Goal: Task Accomplishment & Management: Use online tool/utility

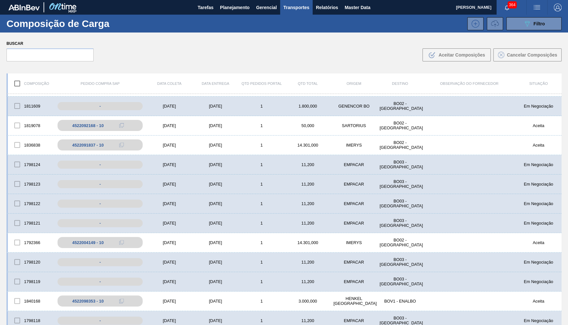
scroll to position [32, 0]
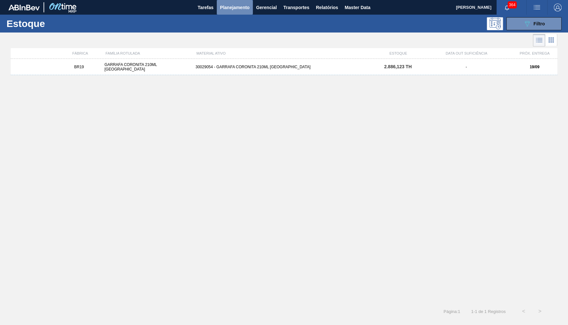
click at [227, 5] on span "Planejamento" at bounding box center [235, 8] width 30 height 8
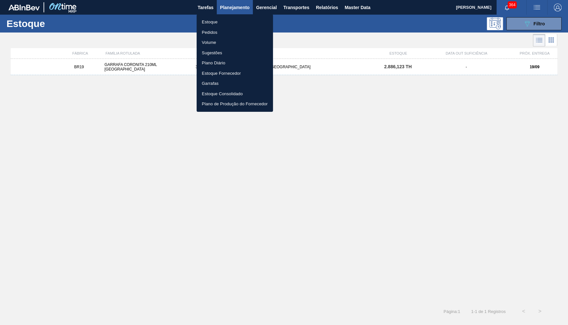
click at [536, 20] on div at bounding box center [284, 162] width 568 height 325
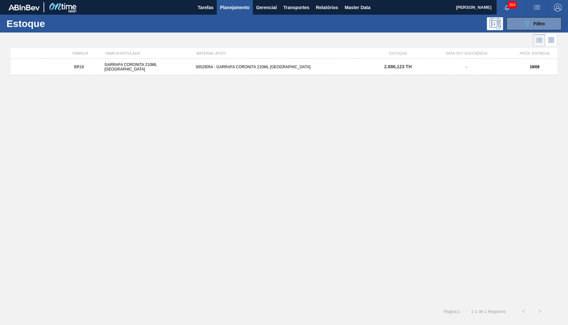
click at [532, 25] on div "Estoque Pedidos Volume Sugestões Plano Diário Estoque Fornecedor Garrafas Estoq…" at bounding box center [284, 162] width 568 height 325
click at [532, 25] on div "089F7B8B-B2A5-4AFE-B5C0-19BA573D28AC Filtro" at bounding box center [534, 24] width 22 height 8
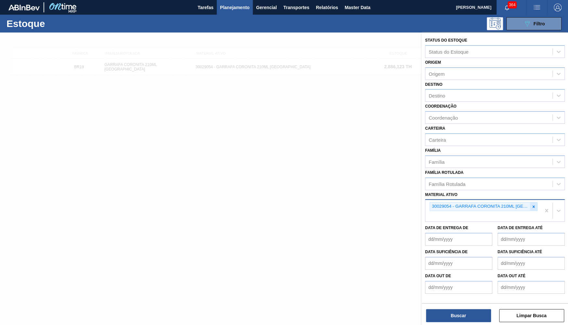
click at [535, 204] on icon at bounding box center [533, 206] width 5 height 5
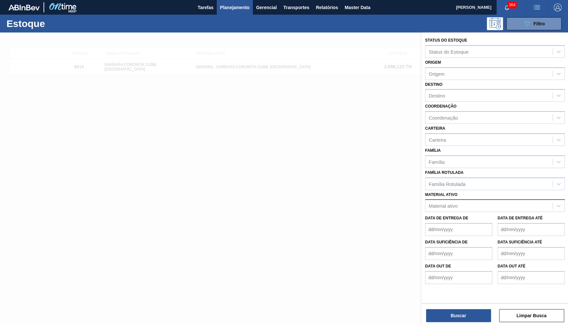
click at [512, 223] on até "Data de Entrega até" at bounding box center [530, 229] width 67 height 13
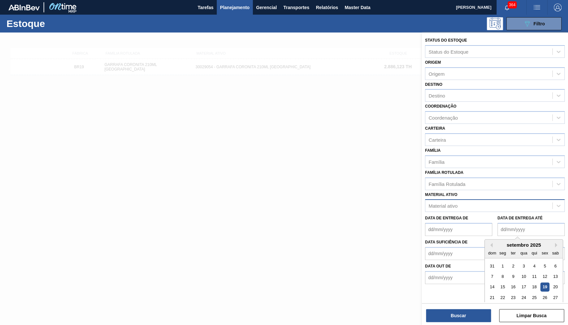
click at [496, 202] on div "Material ativo" at bounding box center [488, 205] width 127 height 9
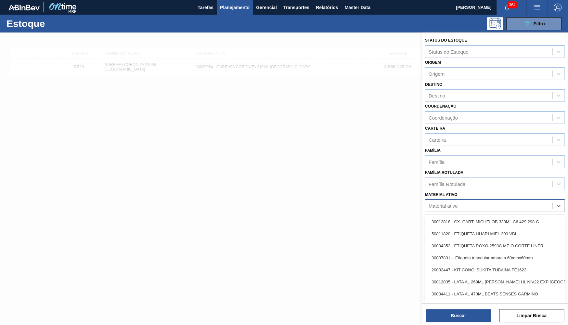
paste ativo "30012829"
type ativo "30012829"
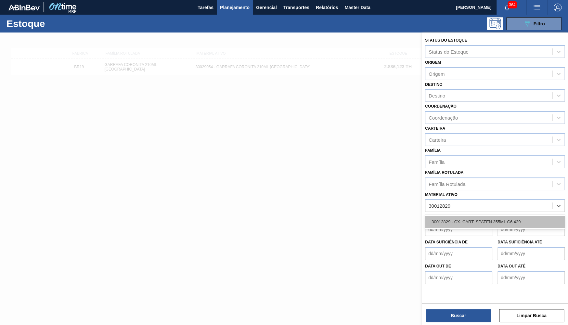
click at [452, 216] on div "30012829 - CX. CART. SPATEN 355ML C6 429" at bounding box center [495, 222] width 140 height 12
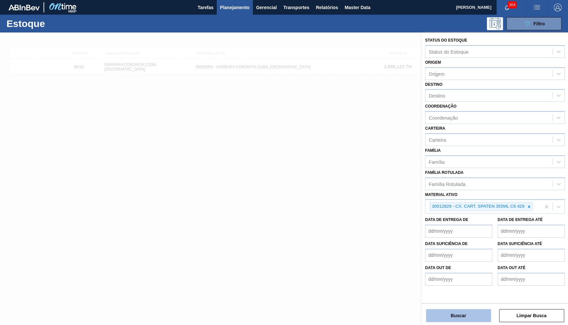
click at [470, 319] on button "Buscar" at bounding box center [458, 315] width 65 height 13
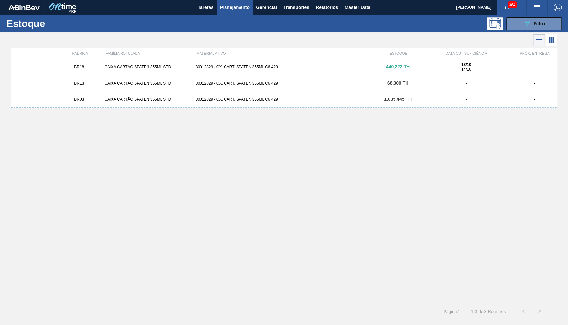
click at [357, 70] on div "BR18 CAIXA CARTÃO SPATEN 355ML STD 30012829 - CX. CART. SPATEN 355ML C6 429 440…" at bounding box center [284, 67] width 547 height 16
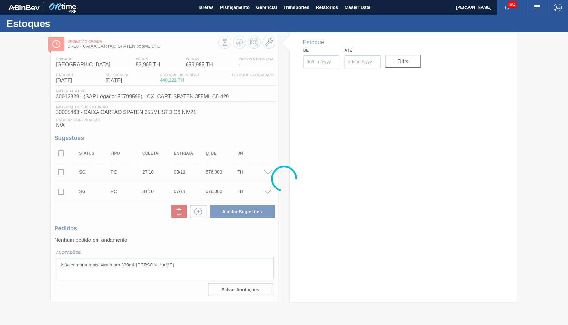
type input "[DATE]"
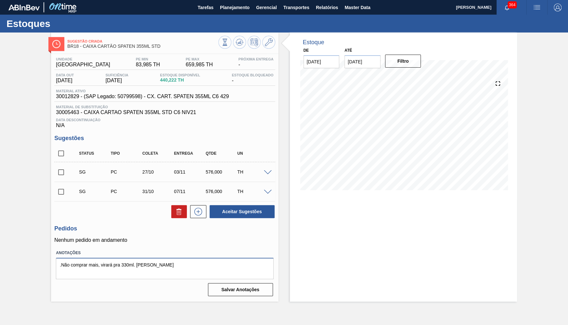
drag, startPoint x: 163, startPoint y: 264, endPoint x: 45, endPoint y: 268, distance: 118.7
click at [56, 268] on textarea ".Não comprar mais, virará pra 330ml. Larissa B." at bounding box center [164, 268] width 217 height 21
click at [242, 40] on icon at bounding box center [240, 42] width 8 height 8
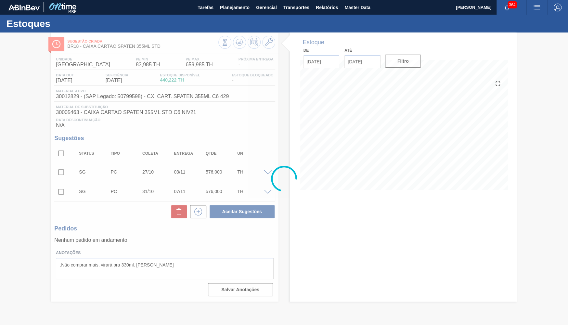
click at [371, 212] on div at bounding box center [284, 178] width 568 height 292
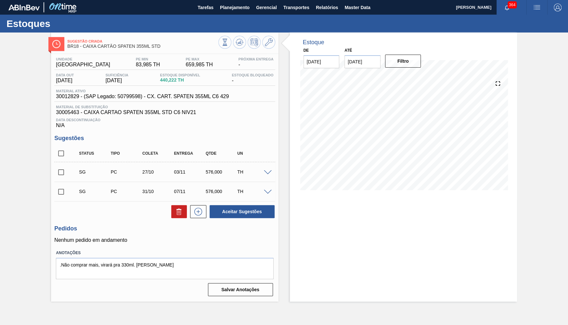
click at [132, 99] on span "30012829 - (SAP Legado: 50799598) - CX. CART. SPATEN 355ML C6 429" at bounding box center [142, 97] width 173 height 6
click at [362, 245] on div "Estoque De 19/09/2025 Até 31/10/2025 Filtro 12/10 Projeção de Estoque 182.002 N…" at bounding box center [403, 166] width 227 height 269
click at [490, 262] on div "Estoque De 19/09/2025 Até 31/10/2025 Filtro 29/09 Projeção de Estoque 182.002 N…" at bounding box center [403, 166] width 227 height 269
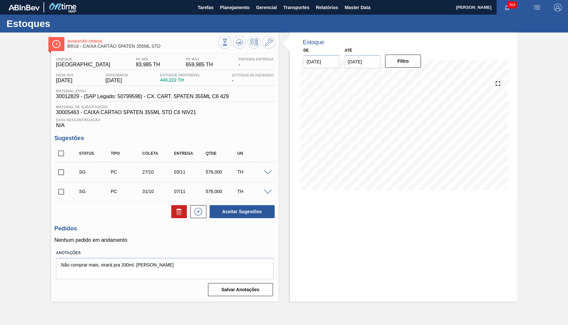
click at [410, 223] on div "Estoque De 19/09/2025 Até 31/10/2025 Filtro 29/09 Projeção de Estoque 182.002 N…" at bounding box center [403, 166] width 227 height 269
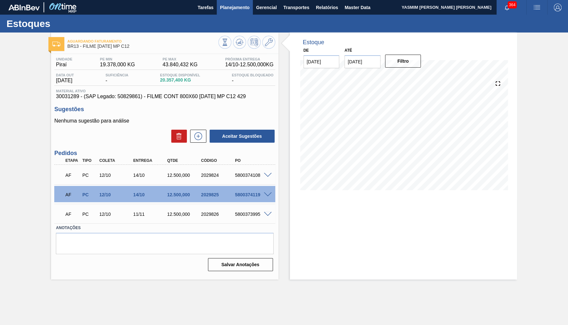
click at [230, 8] on span "Planejamento" at bounding box center [235, 8] width 30 height 8
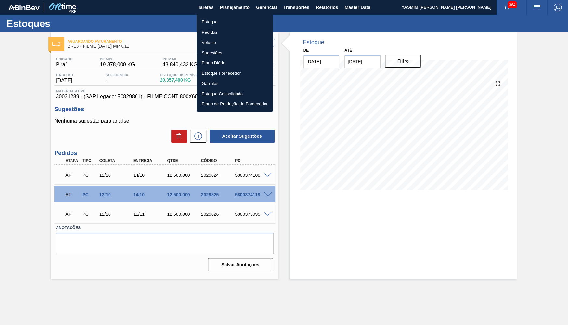
click at [230, 21] on li "Estoque" at bounding box center [235, 22] width 76 height 10
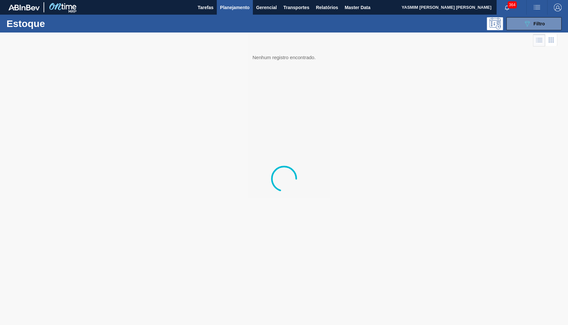
click at [521, 26] on button "089F7B8B-B2A5-4AFE-B5C0-19BA573D28AC Filtro" at bounding box center [533, 23] width 55 height 13
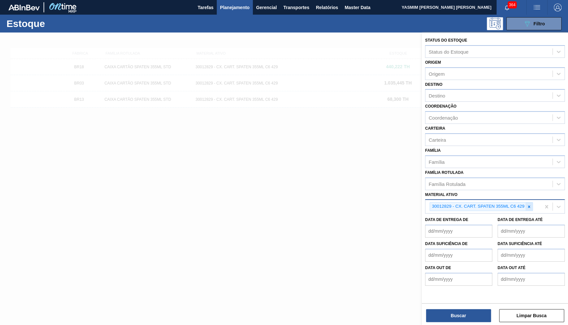
click at [530, 204] on icon at bounding box center [529, 206] width 5 height 5
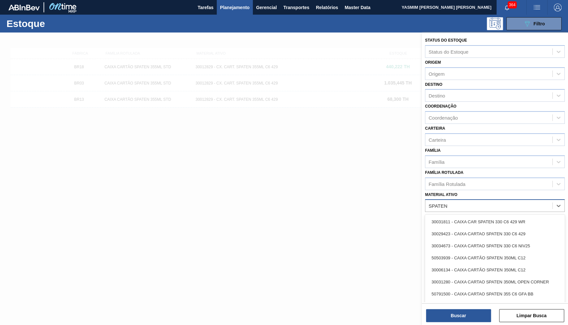
type ativo "SPATEN"
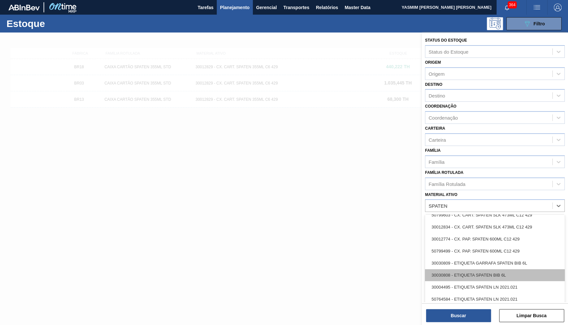
scroll to position [507, 0]
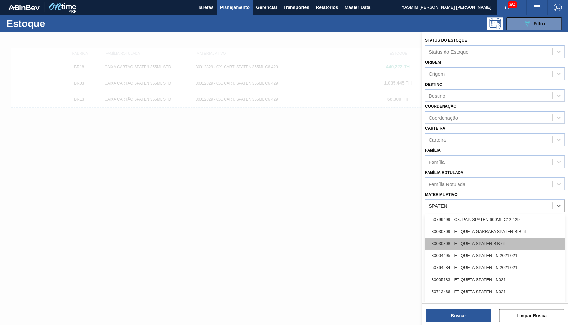
click at [503, 238] on div "30030808 - ETIQUETA SPATEN BIB 6L" at bounding box center [495, 244] width 140 height 12
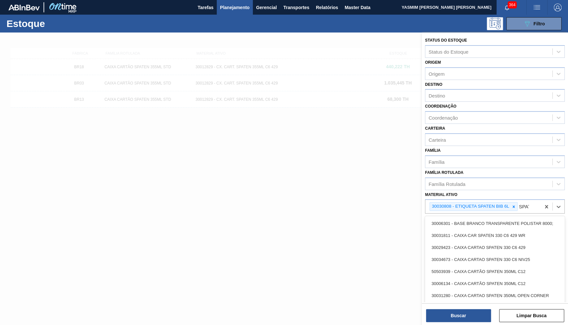
type ativo "SPATEN"
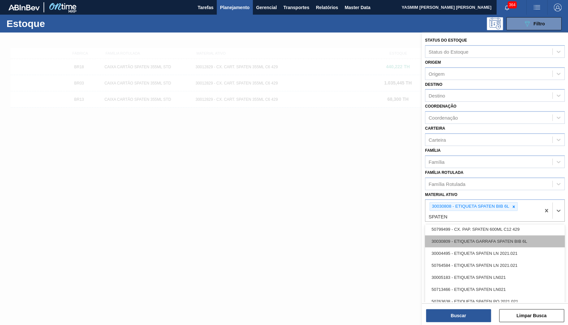
click at [479, 235] on div "30030809 - ETIQUETA GARRAFA SPATEN BIB 6L" at bounding box center [495, 241] width 140 height 12
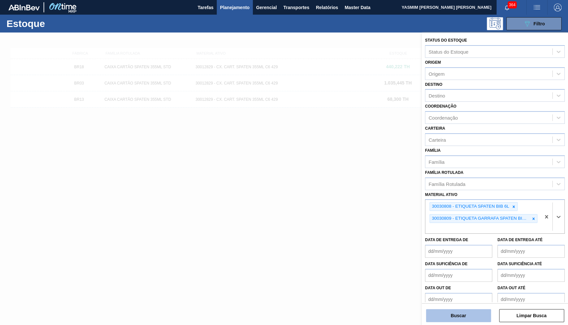
click at [456, 314] on button "Buscar" at bounding box center [458, 315] width 65 height 13
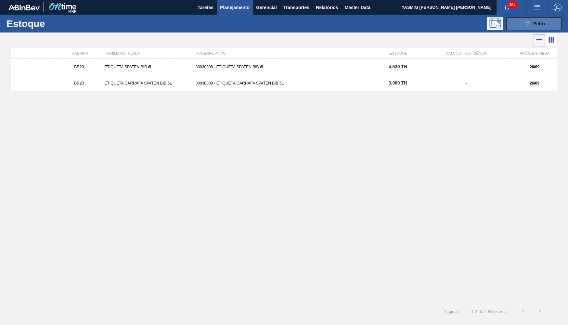
click at [540, 24] on span "Filtro" at bounding box center [539, 23] width 11 height 5
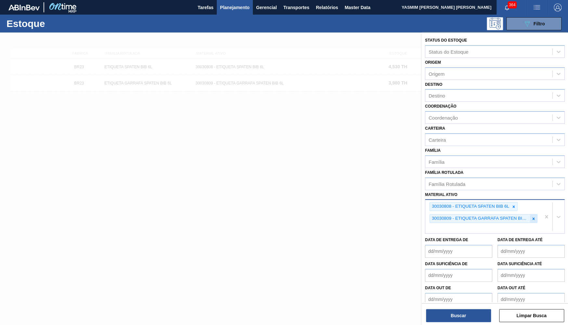
click at [531, 216] on icon at bounding box center [533, 218] width 5 height 5
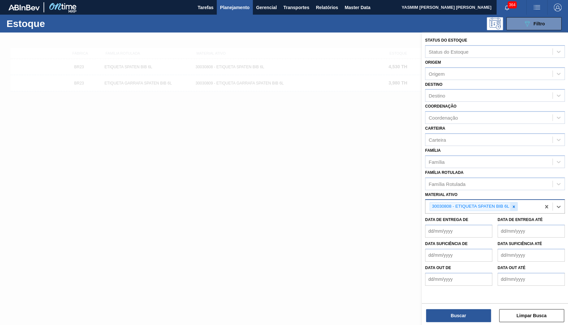
click at [517, 203] on div at bounding box center [513, 206] width 7 height 8
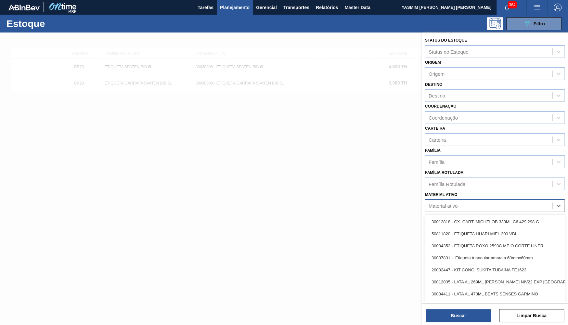
click at [512, 201] on div "Material ativo" at bounding box center [488, 205] width 127 height 9
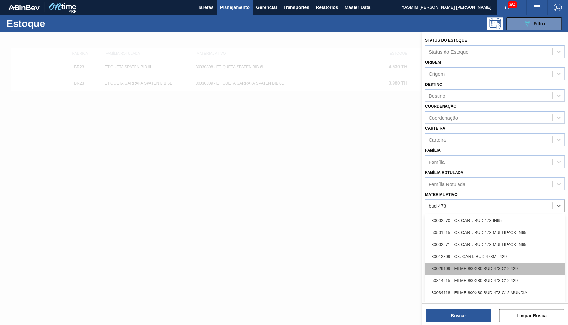
scroll to position [0, 0]
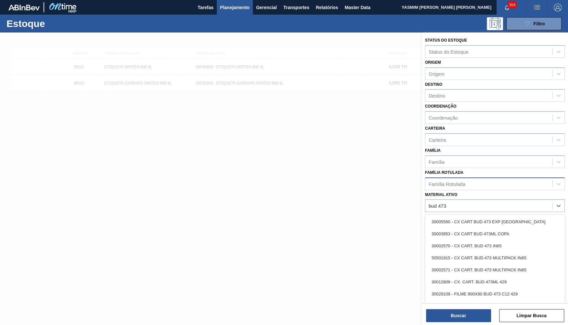
type ativo "bud 473"
click at [454, 181] on div "Família Rotulada" at bounding box center [447, 184] width 37 height 6
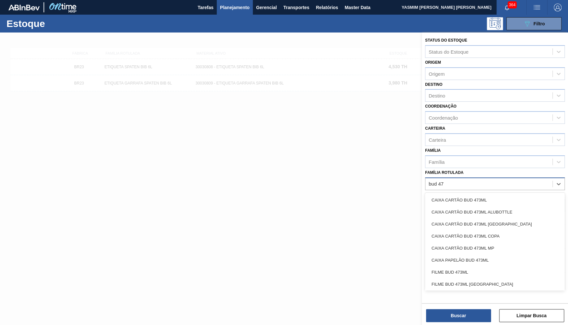
type Rotulada "bud 473"
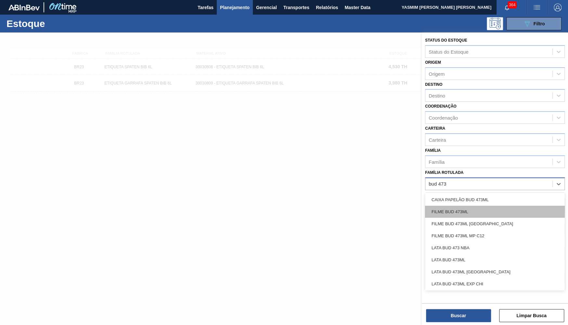
scroll to position [63, 0]
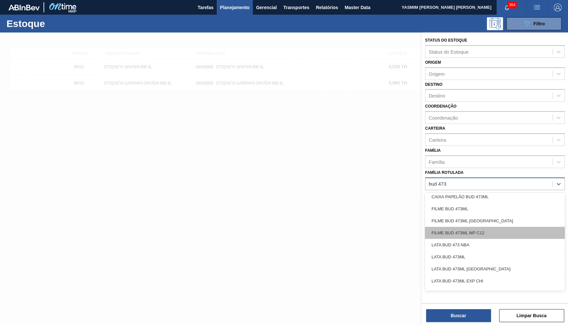
click at [484, 227] on div "FILME BUD 473ML MP C12" at bounding box center [495, 233] width 140 height 12
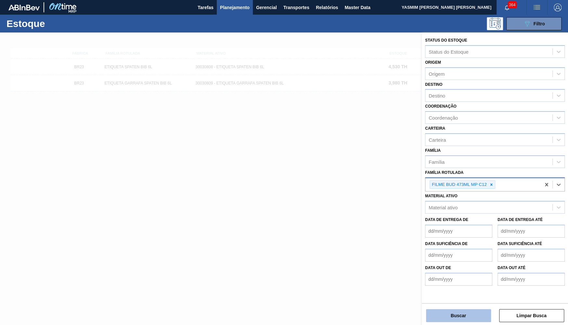
click at [447, 319] on button "Buscar" at bounding box center [458, 315] width 65 height 13
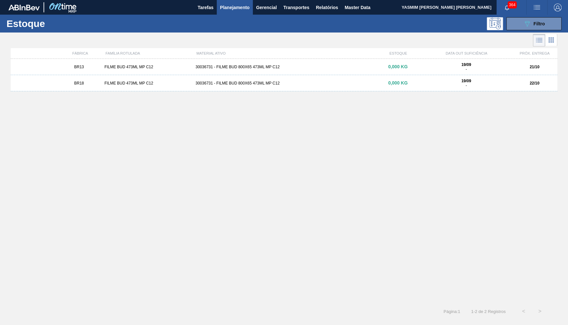
click at [203, 68] on div "30036731 - FILME BUD 800X65 473ML MP C12" at bounding box center [284, 67] width 182 height 5
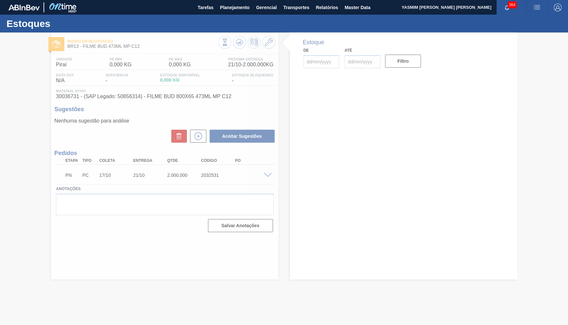
type input "[DATE]"
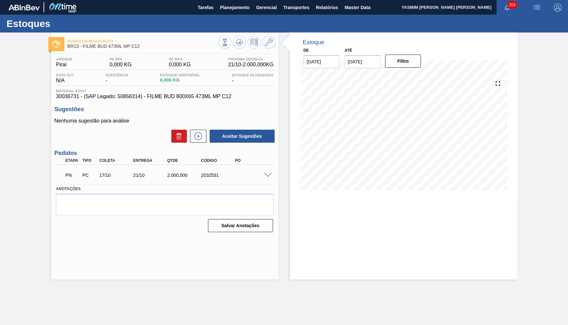
click at [268, 177] on span at bounding box center [268, 175] width 8 height 5
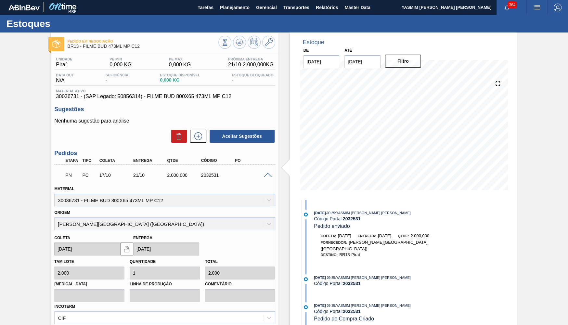
click at [248, 236] on div "[PERSON_NAME] [DATE] Entrega [DATE]" at bounding box center [165, 243] width 226 height 26
click at [243, 6] on span "Planejamento" at bounding box center [235, 8] width 30 height 8
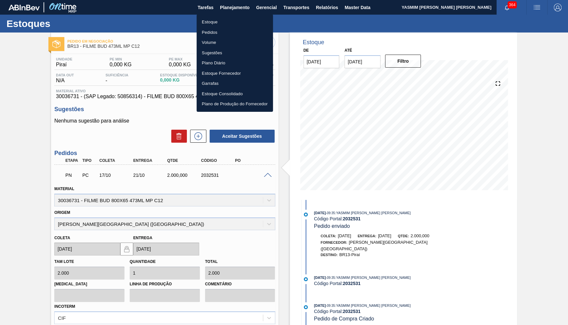
click at [223, 31] on li "Pedidos" at bounding box center [235, 32] width 76 height 10
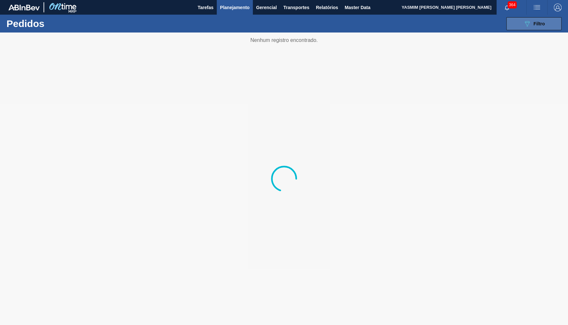
click at [557, 20] on button "089F7B8B-B2A5-4AFE-B5C0-19BA573D28AC Filtro" at bounding box center [533, 23] width 55 height 13
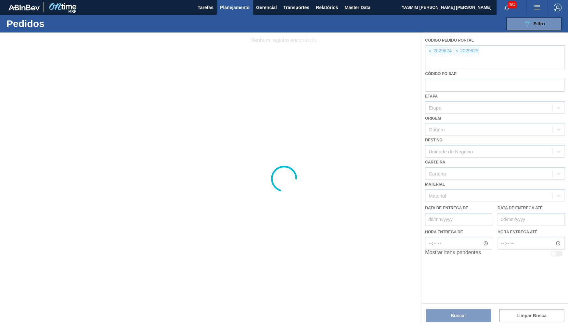
click at [433, 49] on div at bounding box center [284, 178] width 568 height 292
click at [430, 49] on div at bounding box center [284, 178] width 568 height 292
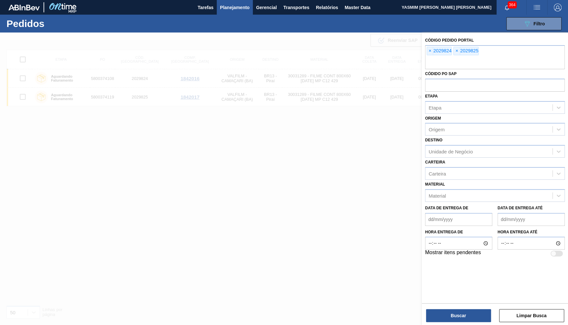
click at [430, 49] on span "×" at bounding box center [430, 51] width 6 height 8
click at [430, 57] on input "text" at bounding box center [495, 63] width 140 height 12
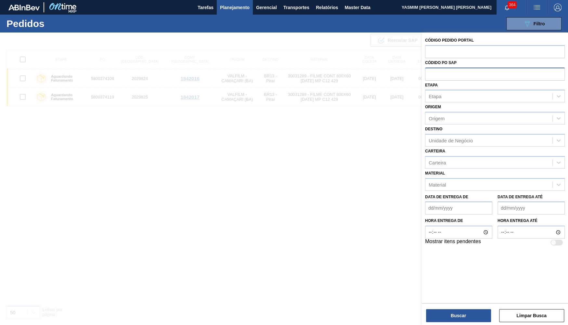
paste input "5800371920"
type input "5800371920"
click at [438, 70] on input "text" at bounding box center [495, 74] width 140 height 12
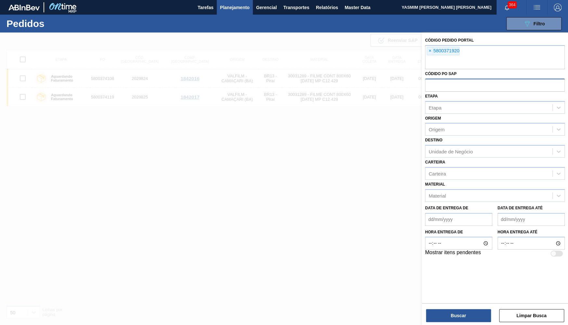
paste input "5800371920"
type input "5800371920"
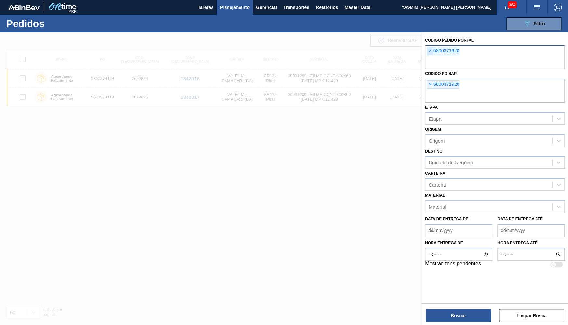
click at [432, 48] on span "×" at bounding box center [430, 51] width 6 height 8
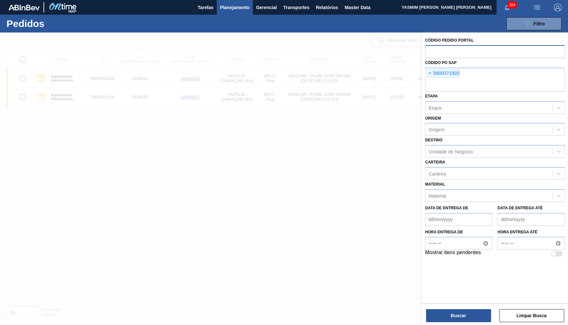
click at [456, 297] on div "Código Pedido Portal Códido PO SAP × 5800371920 Etapa Etapa Origem Origem Desti…" at bounding box center [495, 166] width 146 height 269
click at [461, 314] on button "Buscar" at bounding box center [458, 315] width 65 height 13
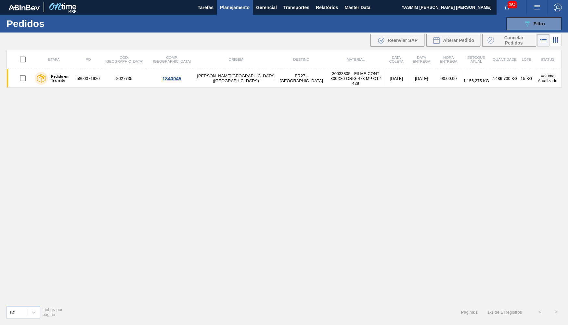
click at [568, 148] on div "Etapa PO Cód. Pedido Comp. Carga Origem Destino Material Data [PERSON_NAME] Dat…" at bounding box center [284, 187] width 568 height 274
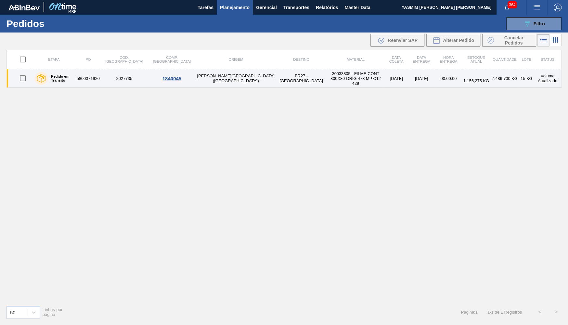
click at [65, 83] on div "Pedido em Trânsito" at bounding box center [54, 78] width 42 height 16
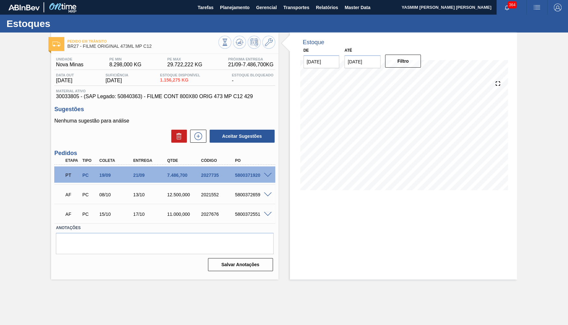
click at [240, 177] on div "5800371920" at bounding box center [252, 175] width 38 height 5
click at [269, 179] on div "PT PC 19/09 21/09 7.486,[PHONE_NUMBER] 5800371920" at bounding box center [164, 174] width 221 height 16
click at [269, 174] on span at bounding box center [268, 175] width 8 height 5
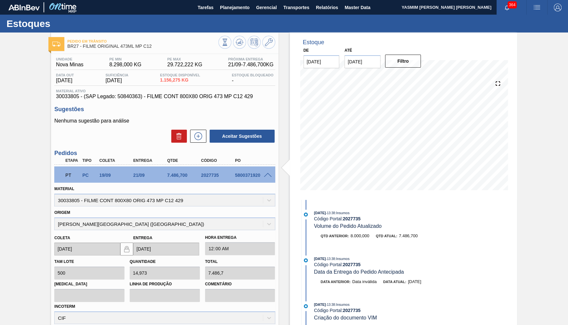
click at [193, 161] on div "Qtde" at bounding box center [184, 160] width 38 height 5
click at [188, 167] on div "PT PC 19/09 21/09 7.486,[PHONE_NUMBER] 5800371920" at bounding box center [164, 174] width 221 height 16
click at [181, 179] on div "PT PC 19/09 21/09 7.486,[PHONE_NUMBER] 5800371920" at bounding box center [162, 174] width 203 height 13
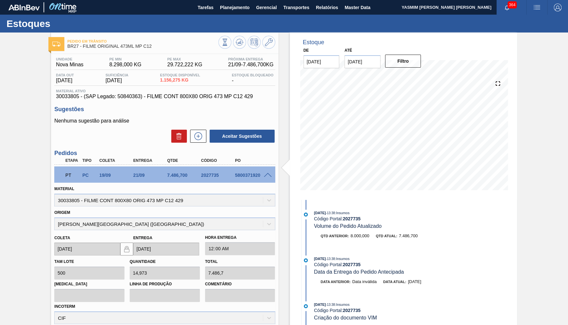
click at [264, 177] on span at bounding box center [268, 175] width 8 height 5
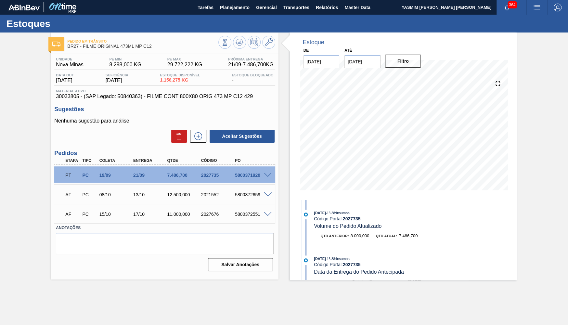
click at [278, 199] on div "Estoque De [DATE] Até [DATE] Filtro 21/09 Projeção de Estoque 524.669 [DOMAIN_N…" at bounding box center [397, 156] width 239 height 248
click at [269, 192] on div at bounding box center [268, 194] width 13 height 5
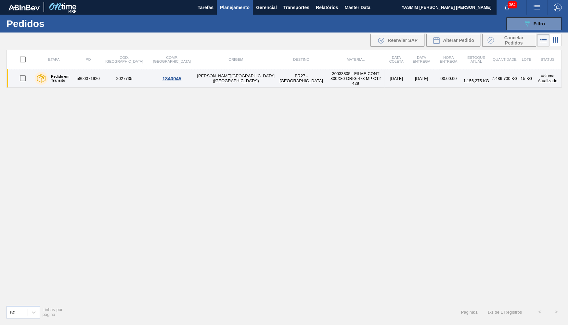
click at [332, 70] on td "30033805 - FILME CONT 800X80 ORIG 473 MP C12 429" at bounding box center [356, 78] width 58 height 19
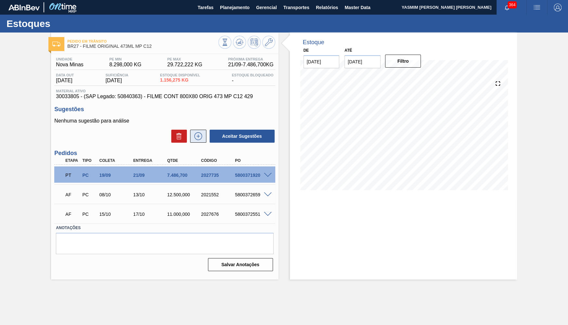
click at [200, 132] on button at bounding box center [198, 136] width 16 height 13
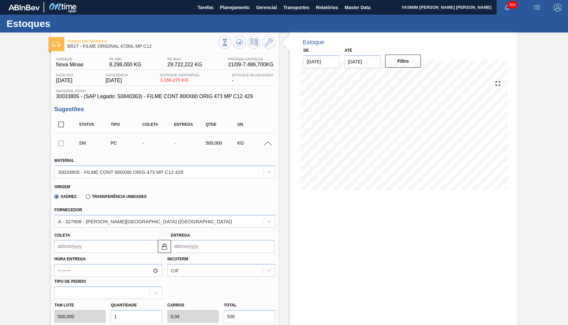
scroll to position [63, 0]
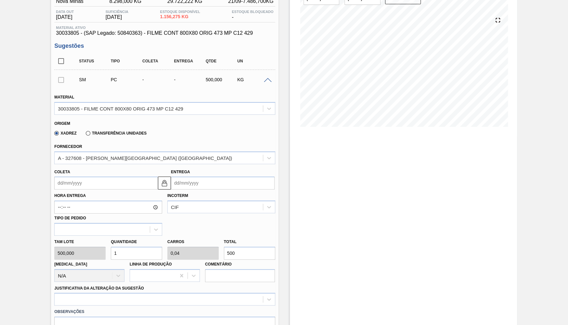
click at [118, 117] on div "Origem Xadrez Transferência Unidades" at bounding box center [165, 128] width 226 height 24
click at [115, 126] on div "Xadrez Transferência Unidades" at bounding box center [161, 132] width 215 height 13
click at [121, 131] on label "Transferência Unidades" at bounding box center [116, 133] width 61 height 5
click at [85, 135] on input "Transferência Unidades" at bounding box center [85, 135] width 0 height 0
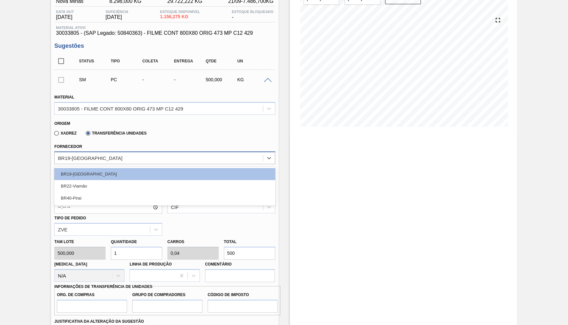
click at [64, 161] on div "BR19-[GEOGRAPHIC_DATA]" at bounding box center [159, 157] width 208 height 9
click at [118, 139] on div "Origem Xadrez Transferência Unidades" at bounding box center [165, 128] width 226 height 24
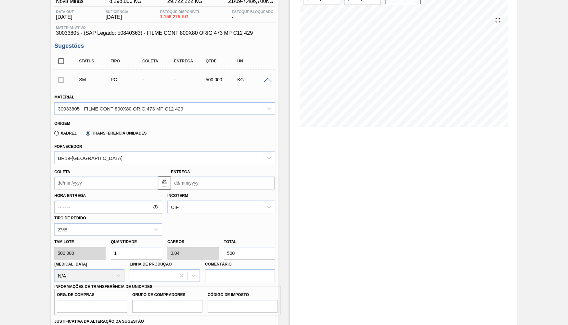
click at [213, 145] on div "Fornecedor BR19-[GEOGRAPHIC_DATA]" at bounding box center [164, 153] width 221 height 22
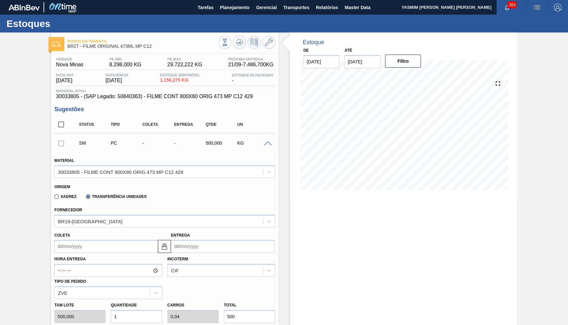
scroll to position [95, 0]
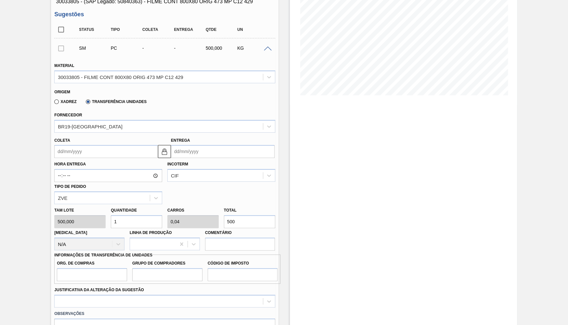
click at [183, 153] on input "Entrega" at bounding box center [223, 151] width 104 height 13
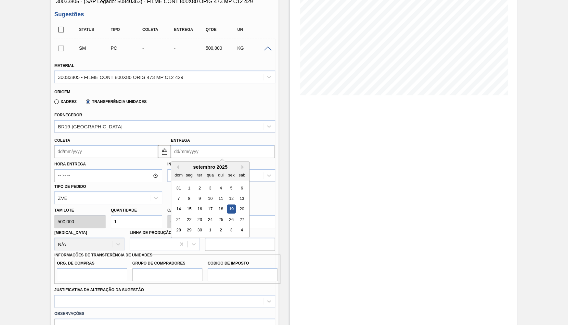
click at [142, 150] on input "Coleta" at bounding box center [106, 151] width 104 height 13
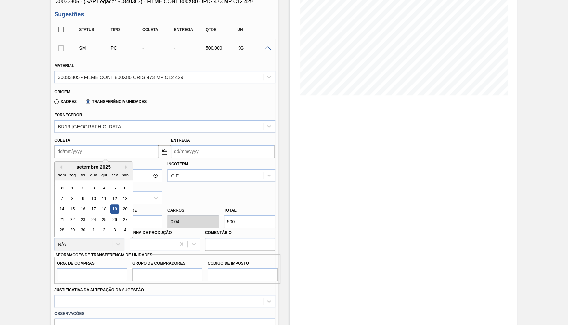
click at [107, 204] on div "14 15 16 17 18 19 20" at bounding box center [94, 209] width 74 height 10
click at [111, 205] on div "19" at bounding box center [114, 209] width 9 height 9
type input "[DATE]"
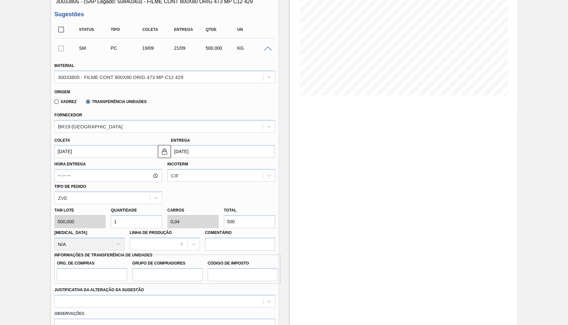
drag, startPoint x: 274, startPoint y: 217, endPoint x: 154, endPoint y: 213, distance: 120.6
click at [154, 213] on div "[PERSON_NAME] 500,000 Quantidade 1 Carros 0,04 Total 500 [MEDICAL_DATA] N/A Lin…" at bounding box center [165, 227] width 226 height 46
type input "0,1"
type input "0,004"
type input "50"
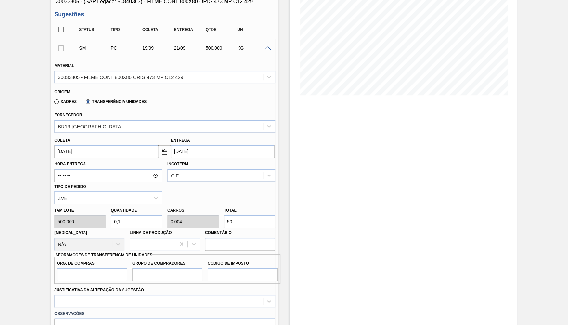
type input "0,01"
type input "0"
type input "5"
type input "0"
type input "0,006"
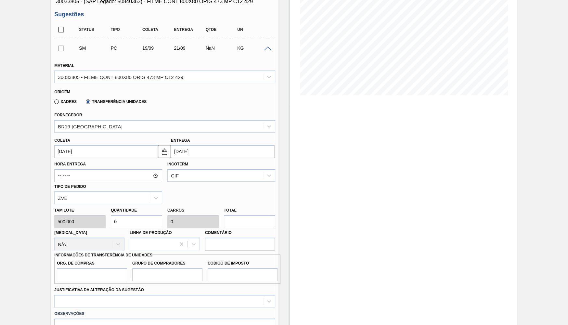
type input "3"
type input "0,07"
type input "0,003"
type input "35"
type input "0,7"
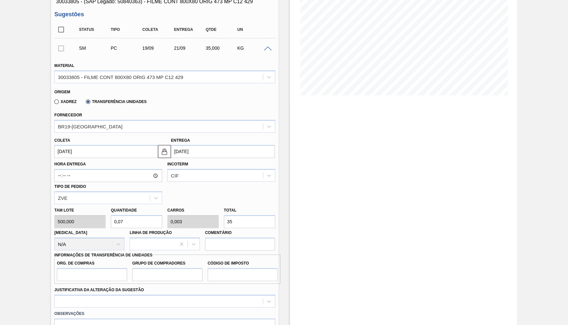
type input "0,028"
type input "350"
type input "7"
type input "0,28"
type input "3.500"
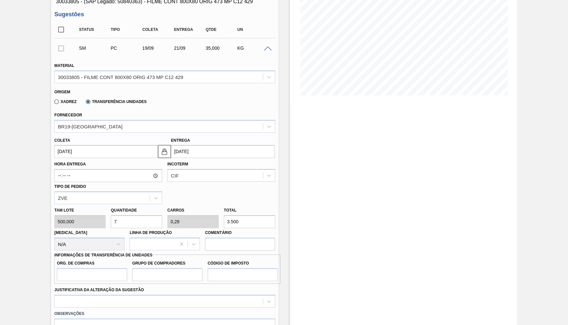
type input "70"
type input "2,8"
type input "35.000"
drag, startPoint x: 260, startPoint y: 218, endPoint x: 164, endPoint y: 227, distance: 96.6
click at [224, 227] on input "35.000" at bounding box center [249, 221] width 51 height 13
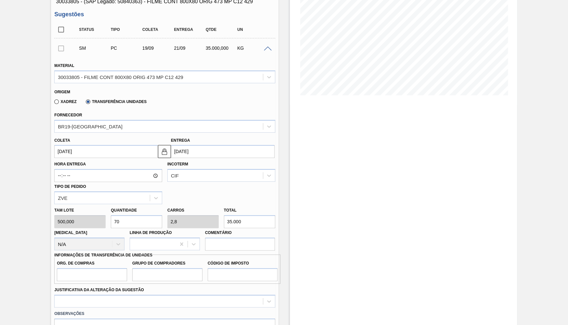
type input "0,008"
type input "0"
type input "4"
type input "0,08"
type input "0,003"
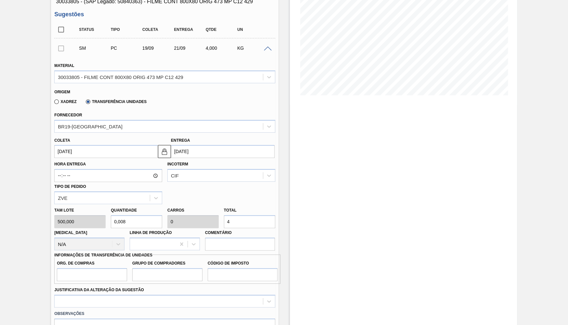
type input "40"
type input "0,8"
type input "0,032"
type input "400"
type input "8"
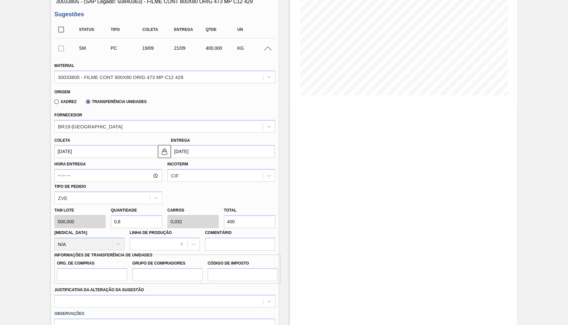
type input "0,32"
type input "4.000"
click at [73, 269] on input "Org. de Compras" at bounding box center [92, 274] width 70 height 13
type input "BR00"
type input "B02"
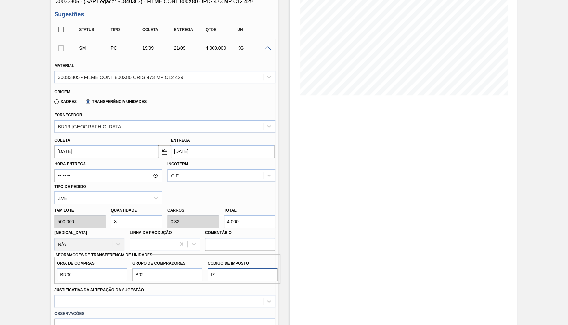
type input "IZ"
drag, startPoint x: 53, startPoint y: 305, endPoint x: 66, endPoint y: 300, distance: 13.9
click at [54, 309] on div "Observações" at bounding box center [165, 324] width 226 height 31
click at [72, 300] on div at bounding box center [164, 301] width 221 height 13
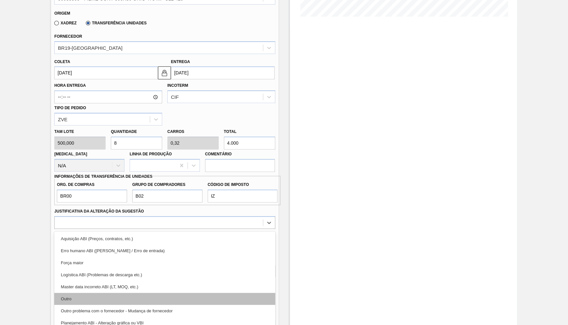
click at [93, 293] on div "Outro" at bounding box center [164, 299] width 221 height 12
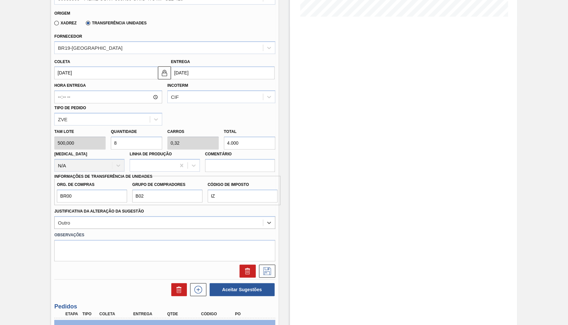
scroll to position [237, 0]
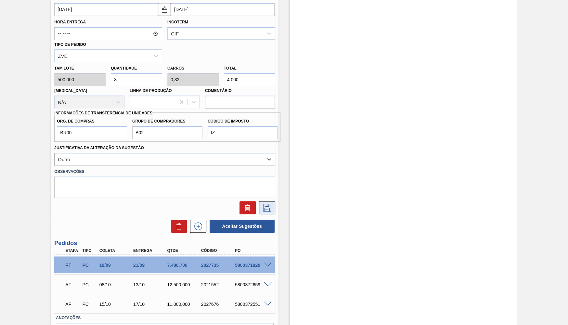
click at [269, 204] on icon at bounding box center [267, 208] width 8 height 8
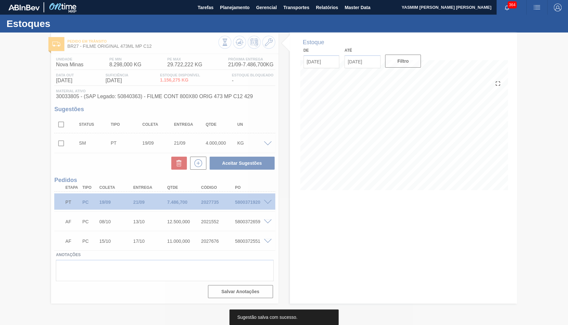
scroll to position [0, 0]
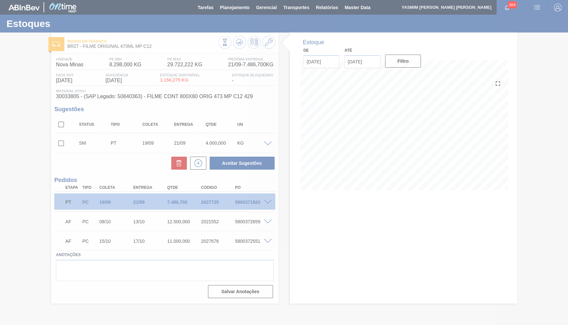
click at [56, 132] on div at bounding box center [284, 162] width 568 height 325
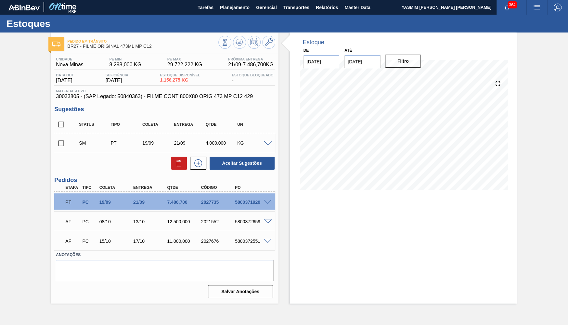
click at [44, 139] on div "Pedido [PERSON_NAME] BR27 - FILME ORIGINAL 473ML MP C12 Unidade Nova Minas PE M…" at bounding box center [284, 167] width 568 height 271
click at [52, 140] on div "Pedido [PERSON_NAME] BR27 - FILME ORIGINAL 473ML MP C12 Unidade Nova Minas PE M…" at bounding box center [284, 167] width 568 height 271
click at [59, 142] on input "checkbox" at bounding box center [61, 143] width 14 height 14
click at [212, 167] on button "Aceitar Sugestões" at bounding box center [242, 163] width 65 height 13
checkbox input "false"
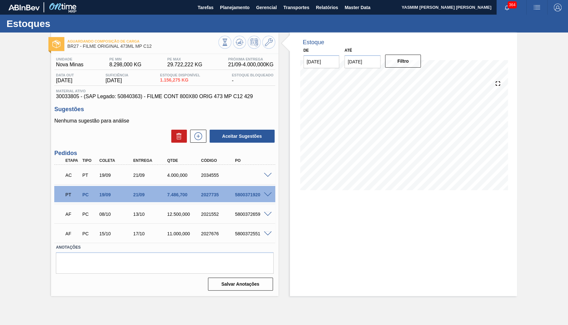
click at [272, 175] on div at bounding box center [268, 174] width 13 height 5
click at [269, 174] on span at bounding box center [268, 175] width 8 height 5
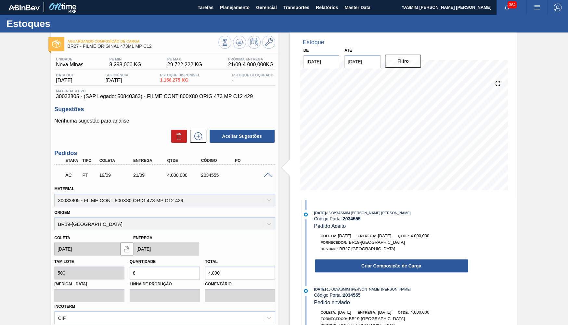
click at [365, 275] on div "[DATE] 16:08 : YASMIM [PERSON_NAME] [PERSON_NAME] Código Portal: 2034555 Pedido…" at bounding box center [384, 243] width 167 height 67
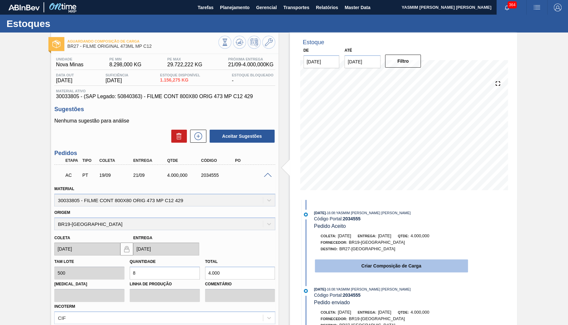
click at [359, 268] on button "Criar Composição de Carga" at bounding box center [391, 265] width 153 height 13
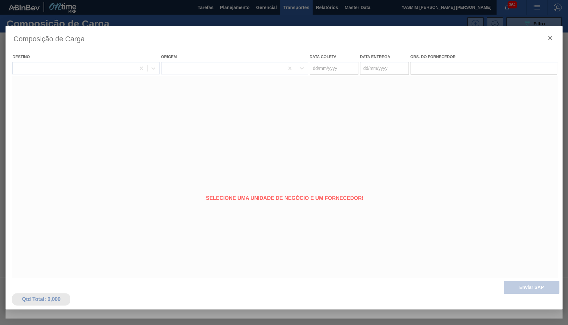
type coleta "[DATE]"
type entrega "[DATE]"
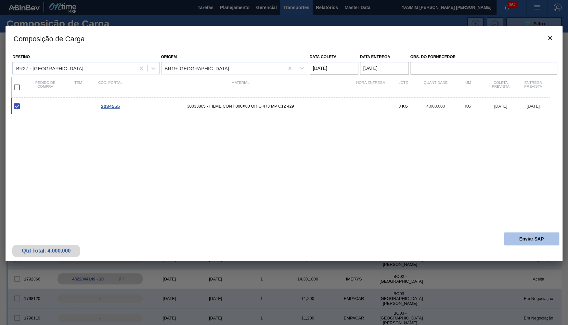
click at [527, 239] on button "Enviar SAP" at bounding box center [531, 238] width 55 height 13
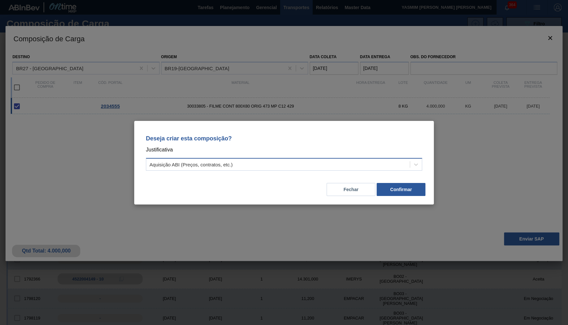
click at [167, 161] on div "Aquisição ABI (Preços, contratos, etc.)" at bounding box center [190, 164] width 83 height 6
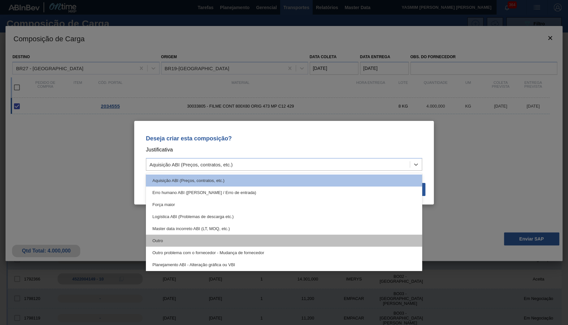
click at [180, 240] on div "Outro" at bounding box center [284, 241] width 276 height 12
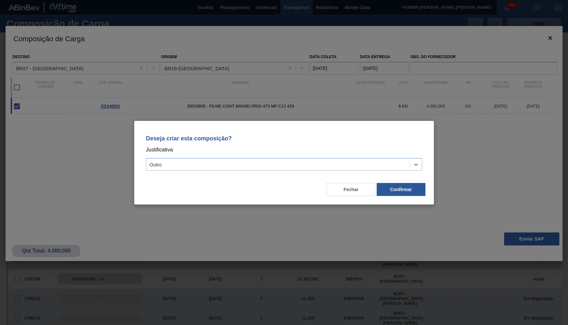
click at [399, 182] on div "Fechar Confirmar" at bounding box center [284, 185] width 284 height 22
click at [401, 198] on div "Deseja criar esta composição? Justificativa Outro Fechar Confirmar" at bounding box center [284, 163] width 300 height 84
click at [400, 193] on button "Confirmar" at bounding box center [401, 189] width 49 height 13
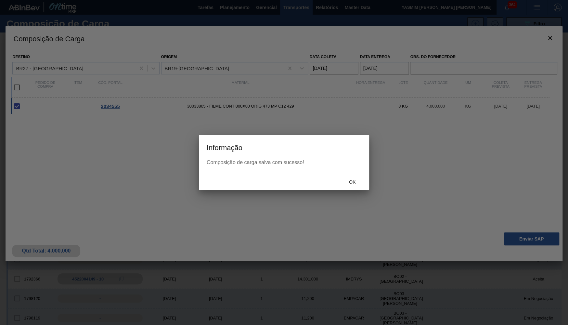
drag, startPoint x: 368, startPoint y: 181, endPoint x: 352, endPoint y: 178, distance: 17.1
click at [367, 181] on div "Ok" at bounding box center [284, 181] width 170 height 17
click at [351, 178] on div "Ok" at bounding box center [352, 182] width 29 height 12
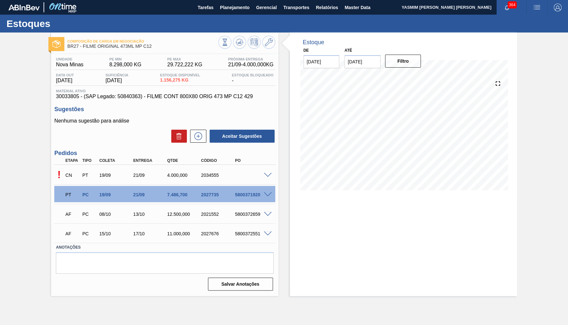
click at [262, 177] on div "! CN PT 19/09 21/09 4.000,000 2034555" at bounding box center [164, 174] width 221 height 16
click at [262, 173] on div at bounding box center [268, 174] width 13 height 5
click at [269, 176] on span at bounding box center [268, 175] width 8 height 5
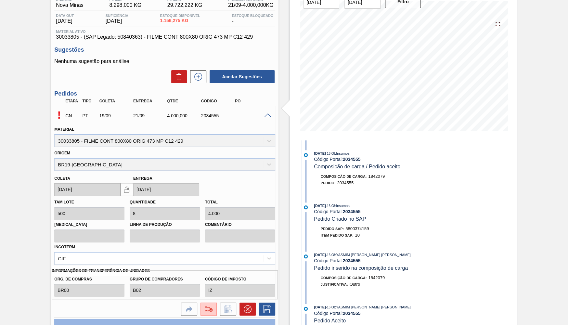
scroll to position [63, 0]
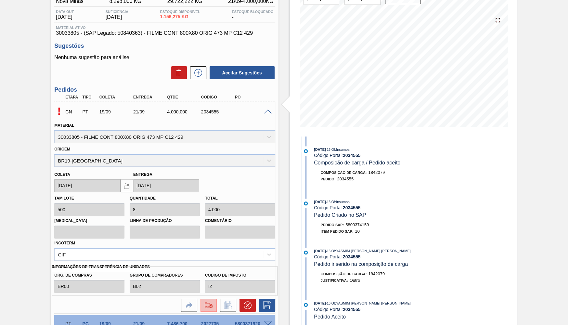
click at [205, 304] on button at bounding box center [208, 305] width 16 height 13
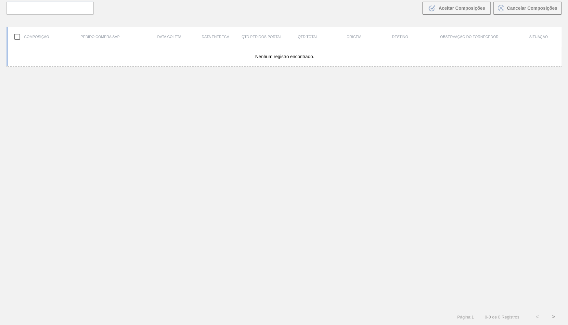
scroll to position [45, 0]
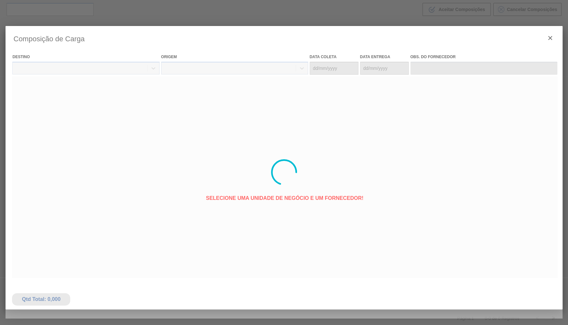
type coleta "[DATE]"
type entrega "[DATE]"
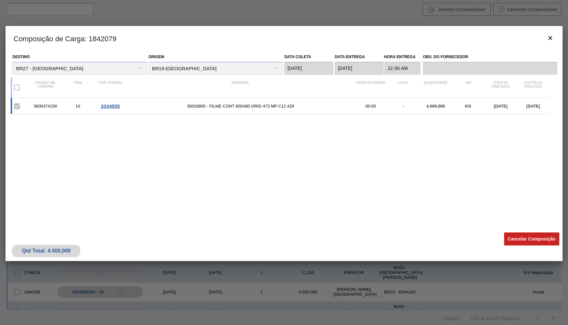
click at [115, 291] on div "Composição de Carga : 1842079 Destino BR27 - Nova Minas Origem BR19-Nova Rio Da…" at bounding box center [284, 172] width 557 height 292
click at [550, 37] on icon "botão de ícone" at bounding box center [550, 38] width 8 height 8
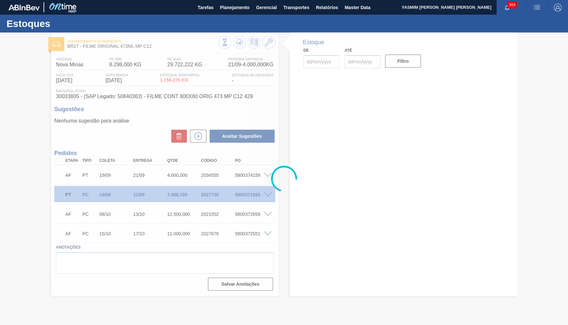
type input "[DATE]"
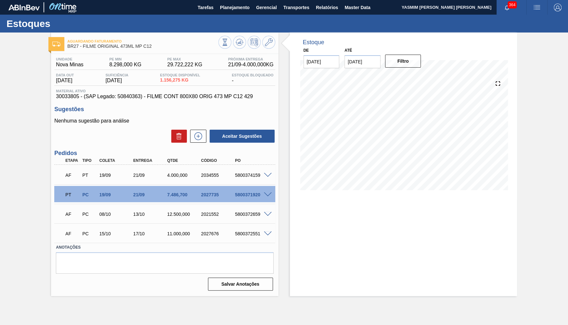
click at [243, 186] on div "PT PC 19/09 21/09 7.486,[PHONE_NUMBER] 5800371920 Material 30033805 - FILME CON…" at bounding box center [164, 193] width 221 height 19
click at [242, 178] on div "AF PT 19/09 21/09 4.000,000 2034555 5800374159" at bounding box center [162, 174] width 203 height 13
